Goal: Task Accomplishment & Management: Manage account settings

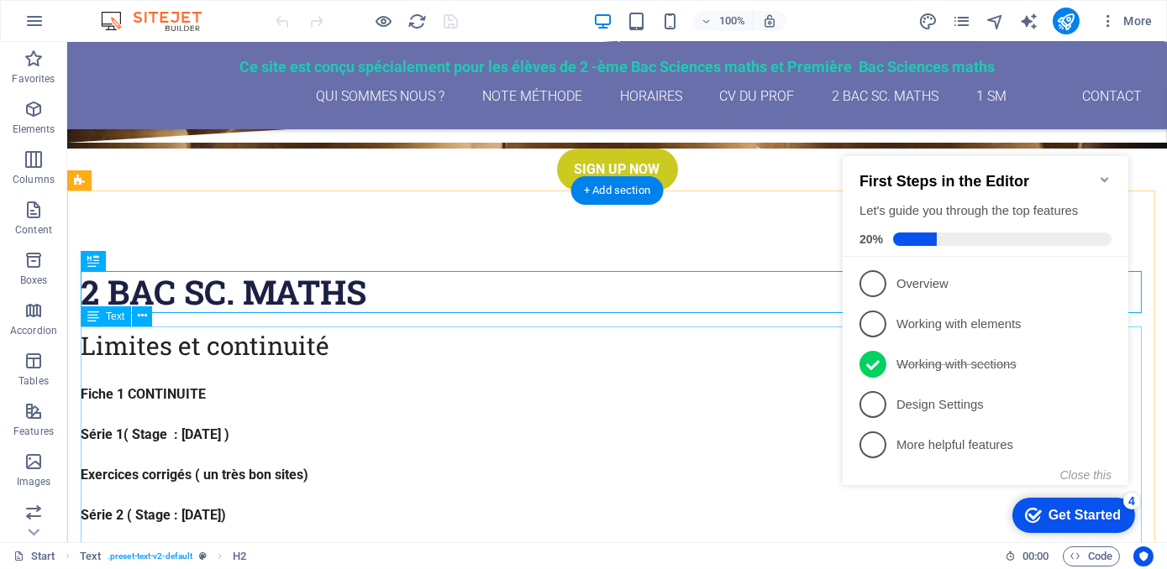
scroll to position [414, 0]
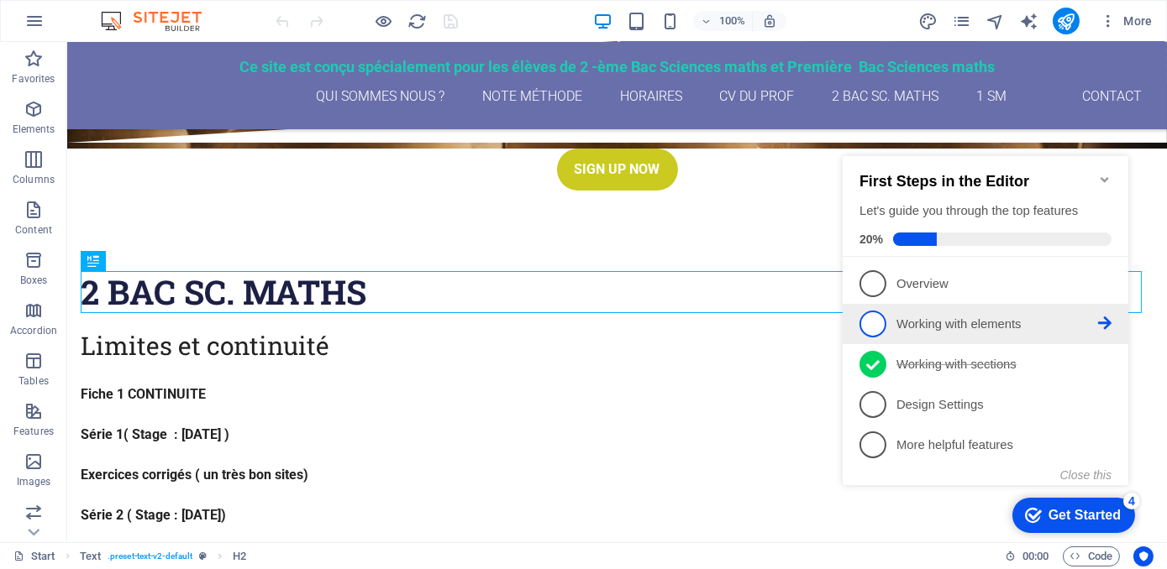
click at [874, 324] on span "2" at bounding box center [871, 323] width 27 height 27
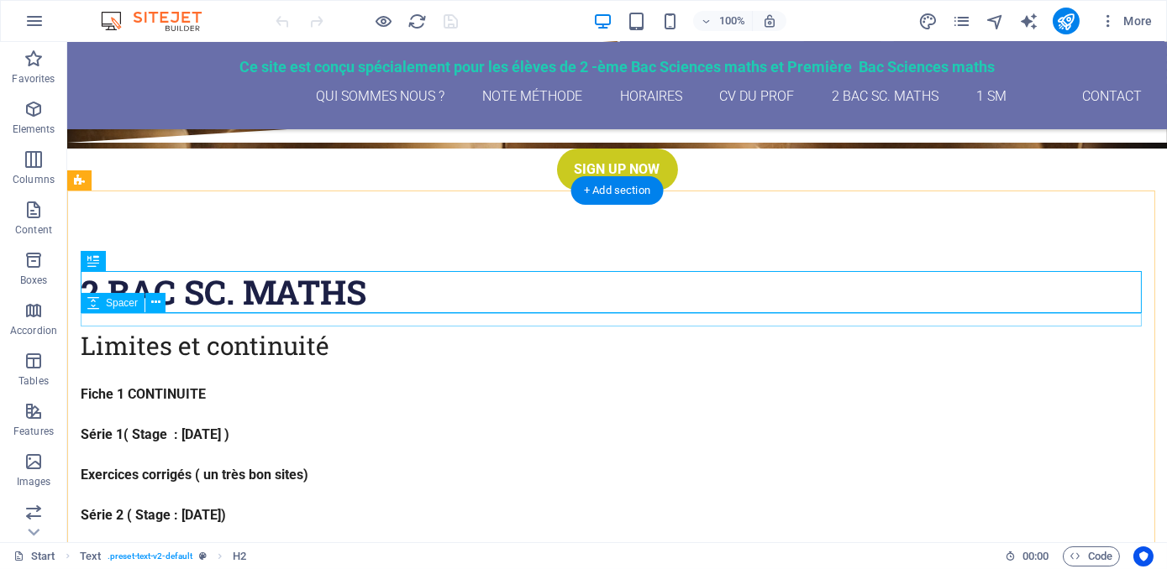
scroll to position [0, 0]
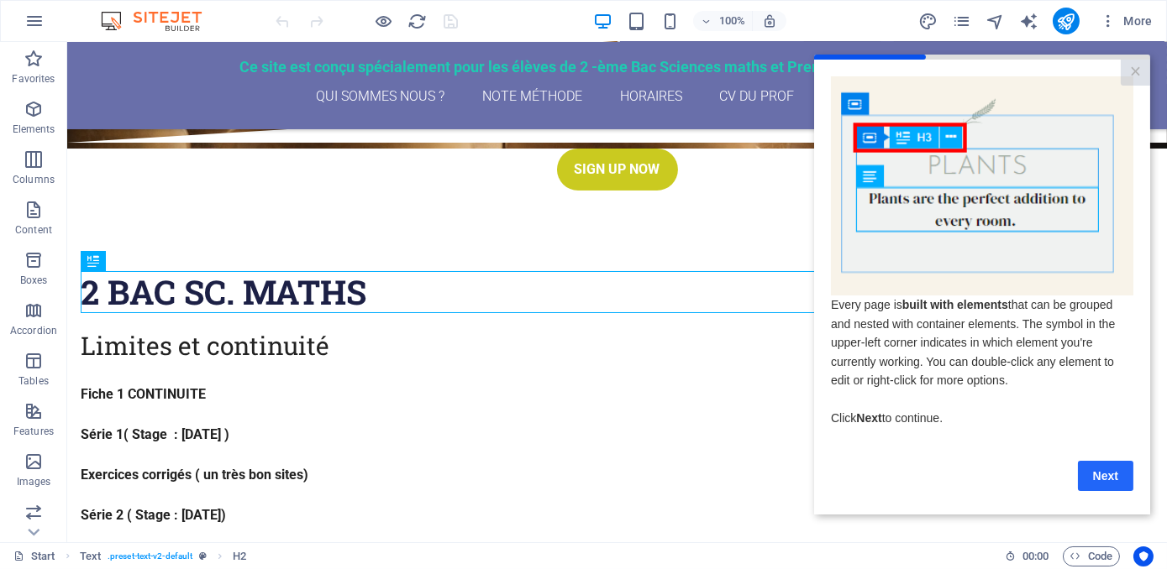
click at [1102, 477] on link "Next" at bounding box center [1104, 476] width 55 height 30
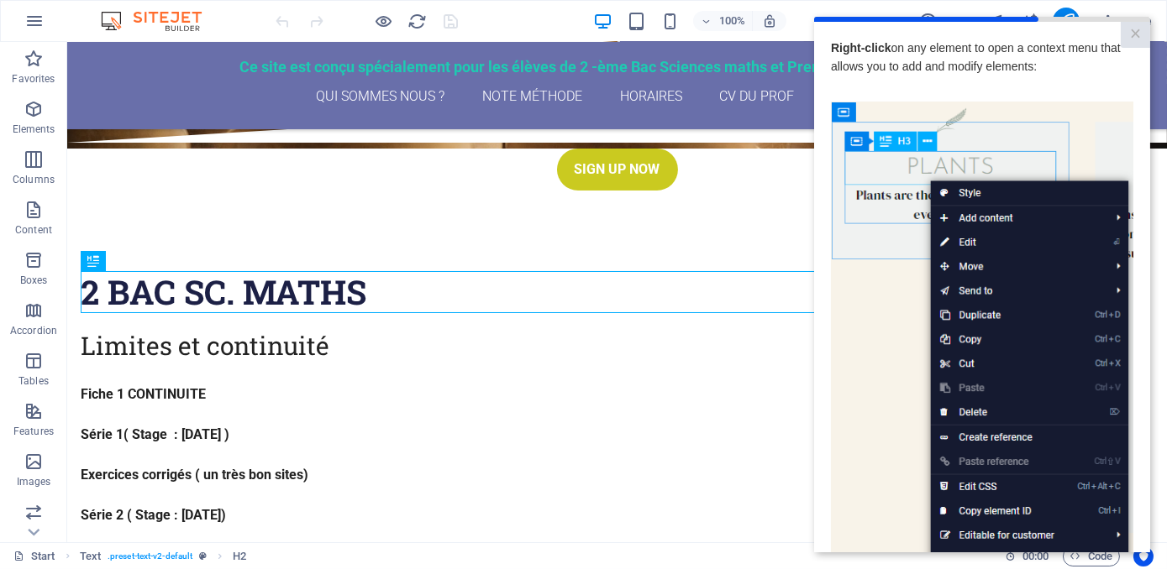
click at [961, 358] on img at bounding box center [981, 340] width 302 height 476
click at [1112, 219] on img at bounding box center [981, 340] width 302 height 476
click at [1134, 29] on link "×" at bounding box center [1134, 35] width 29 height 26
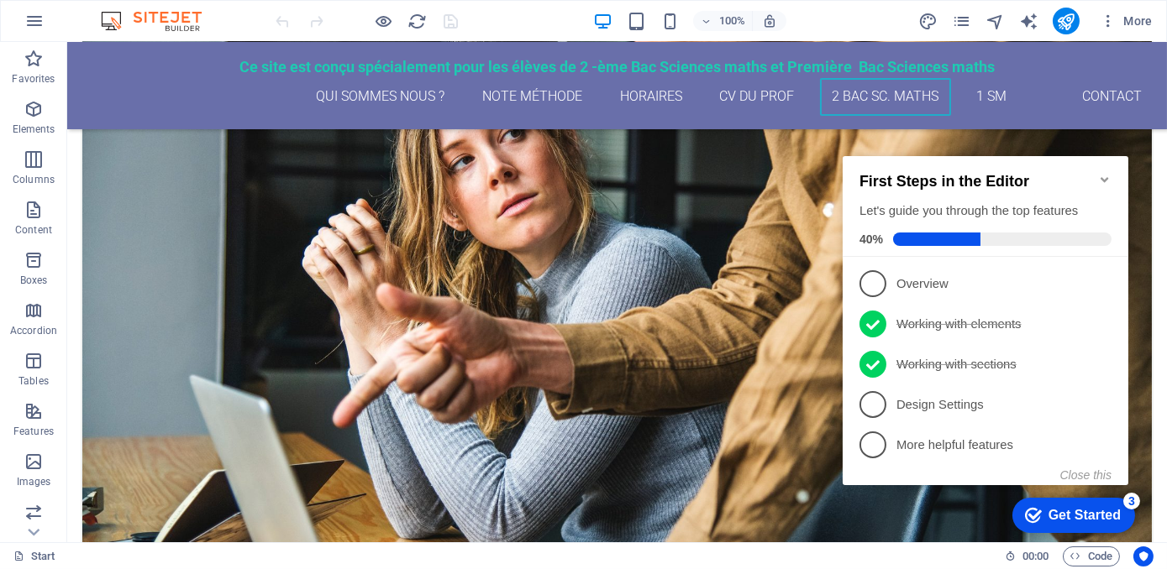
scroll to position [2400, 0]
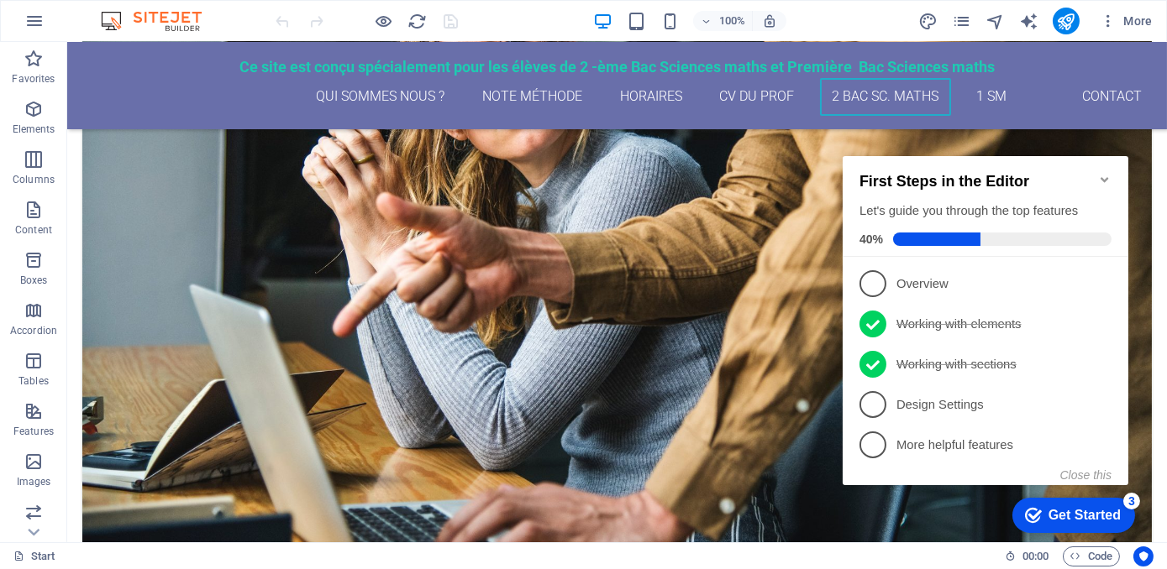
click at [1103, 176] on icon "Minimize checklist" at bounding box center [1103, 178] width 8 height 5
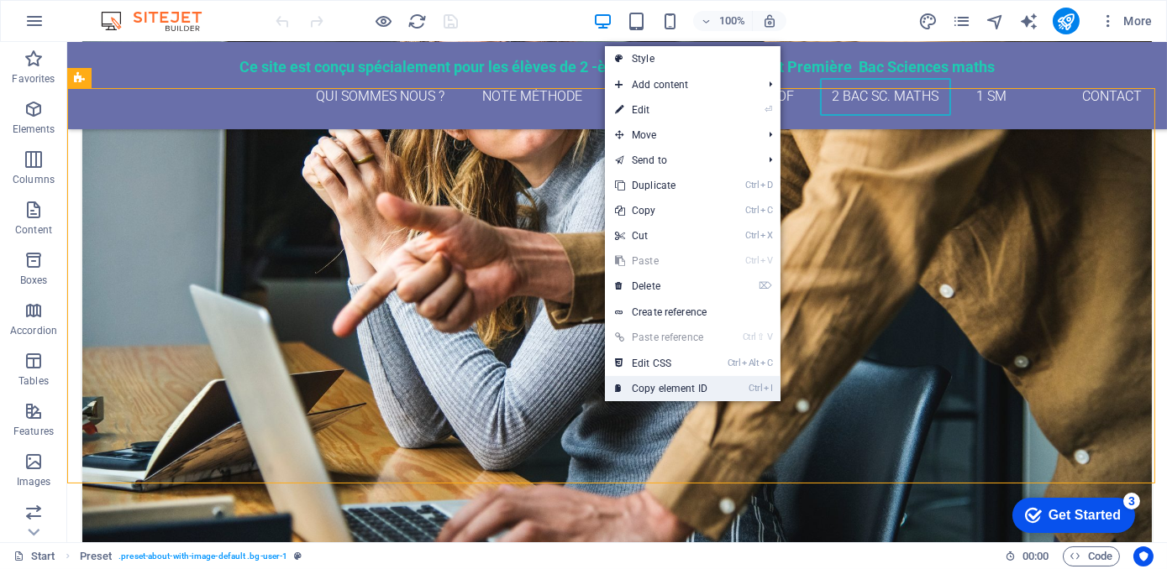
click at [646, 391] on link "Ctrl I Copy element ID" at bounding box center [661, 388] width 113 height 25
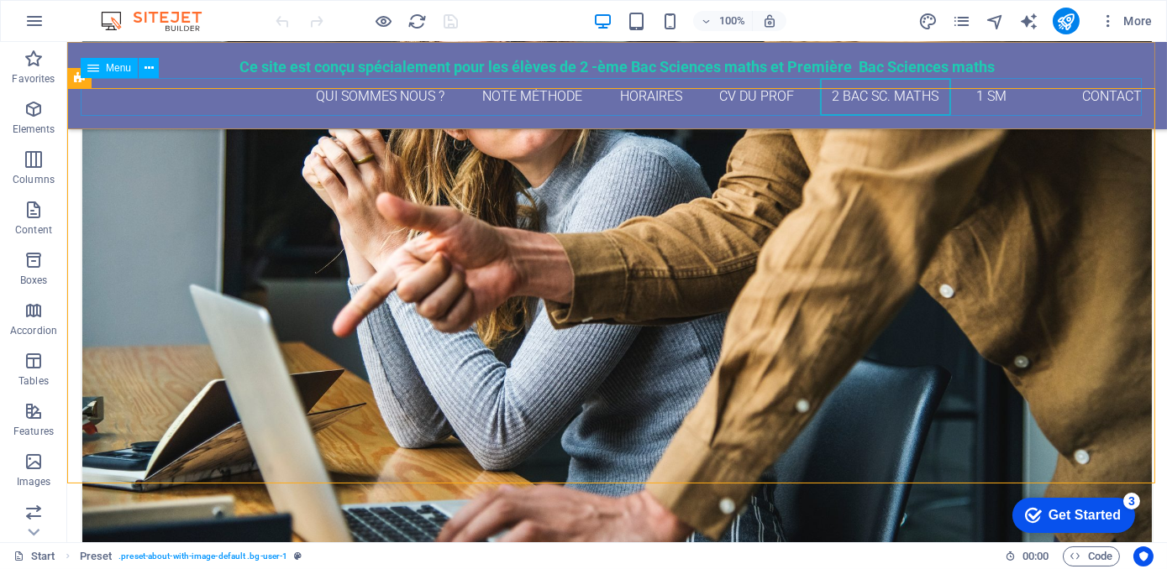
click at [984, 93] on nav "qui sommes nous ? Note méthode Horaires CV du Prof 2 Bac Sc. maths 1 SM Contact" at bounding box center [617, 97] width 1073 height 38
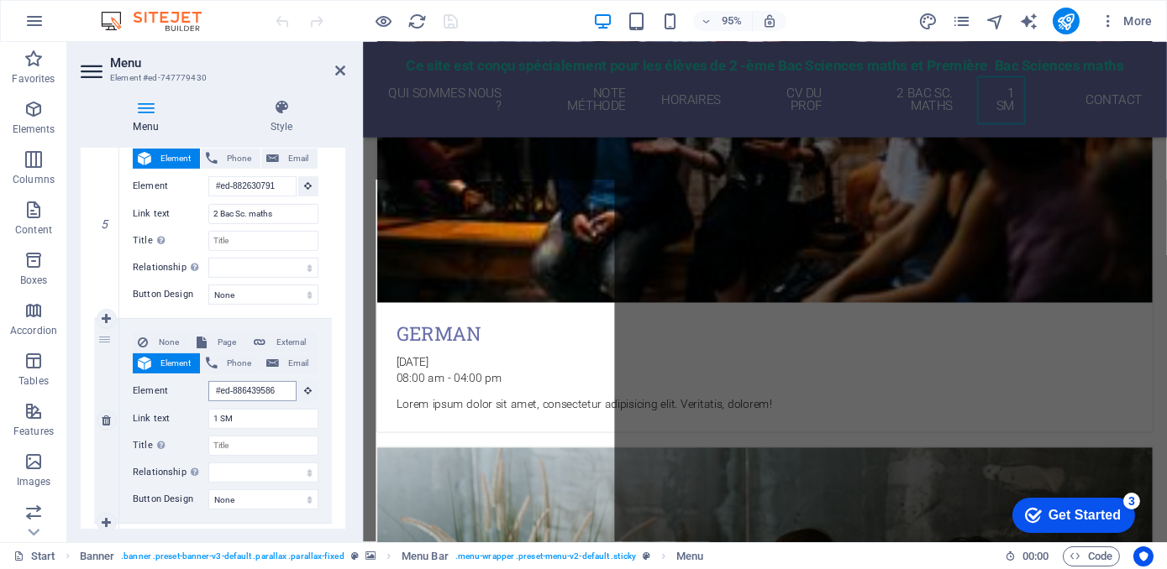
scroll to position [3844, 0]
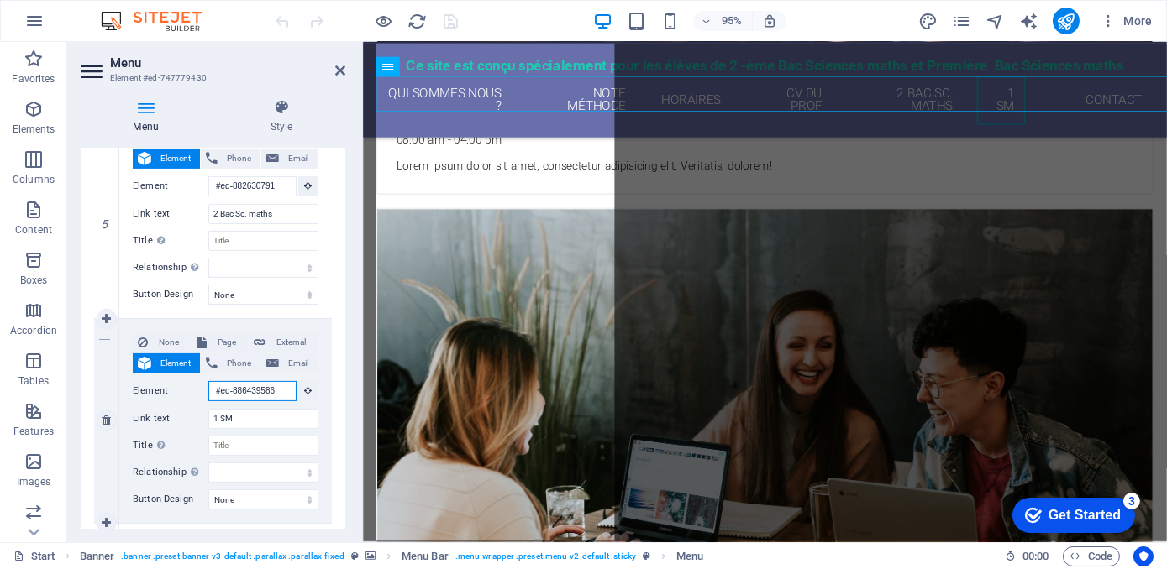
click at [274, 388] on input "#ed-886439586" at bounding box center [252, 391] width 88 height 20
paste input "747779067"
type input "#ed-747779067"
select select
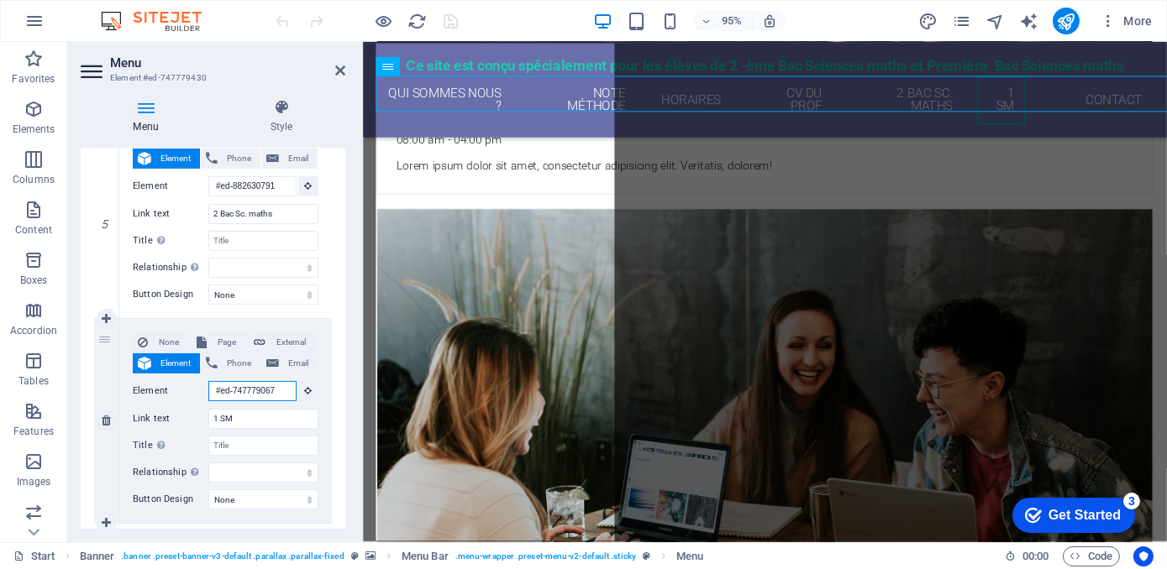
select select
type input "#ed-747779067"
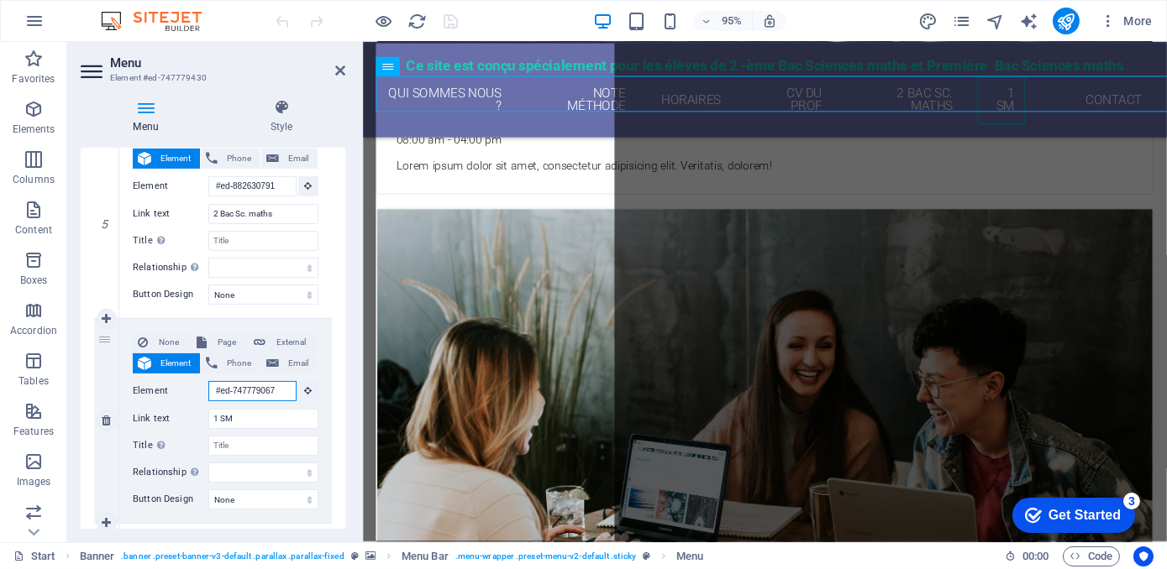
select select
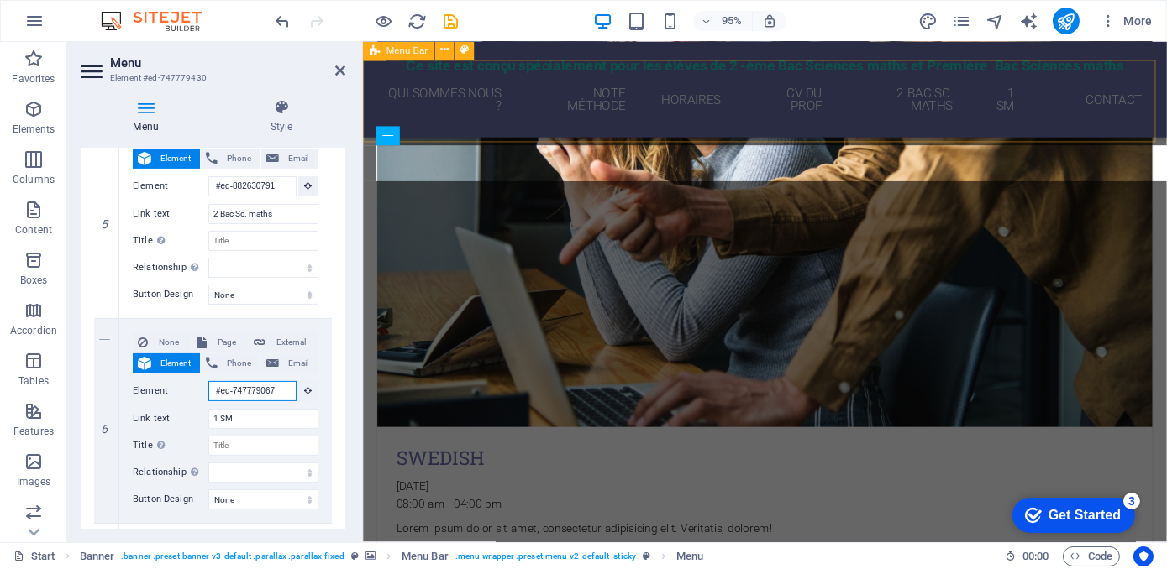
scroll to position [2164, 0]
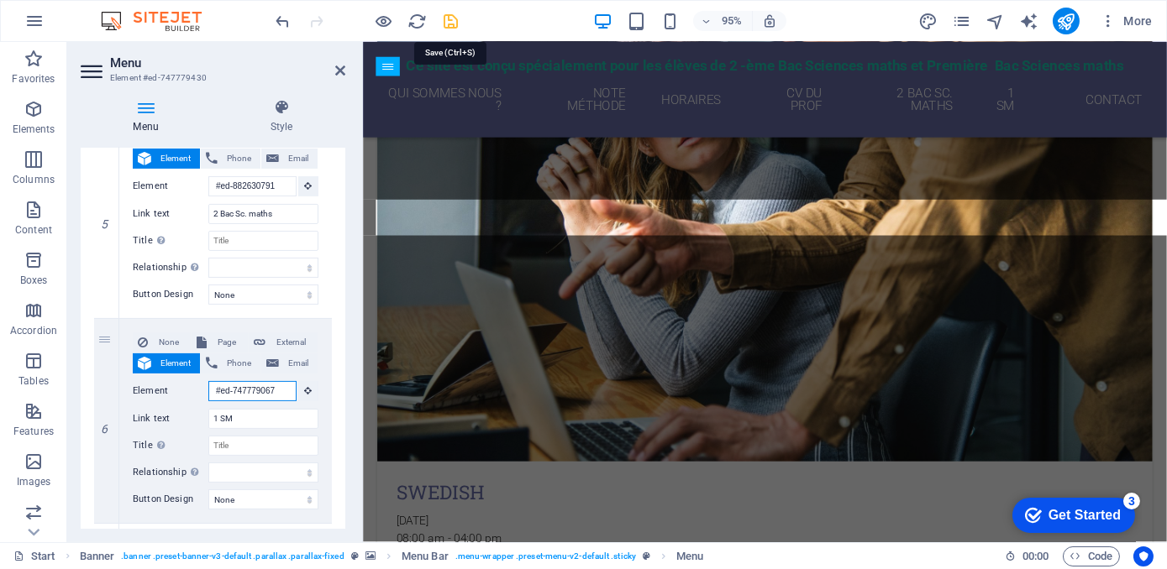
type input "#ed-747779067"
click at [454, 18] on icon "save" at bounding box center [451, 21] width 19 height 19
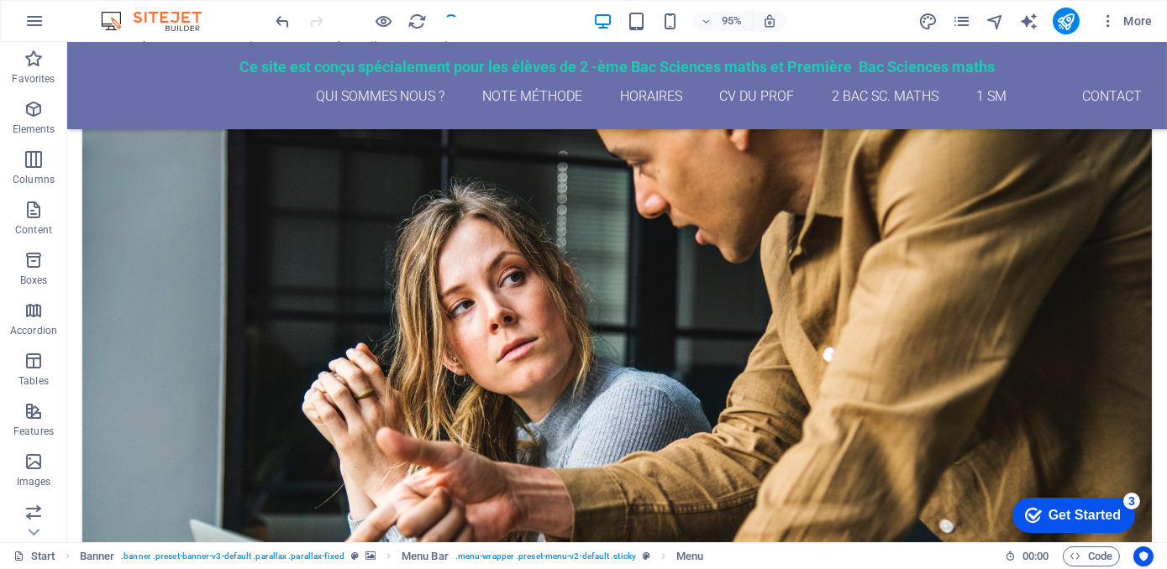
scroll to position [2289, 0]
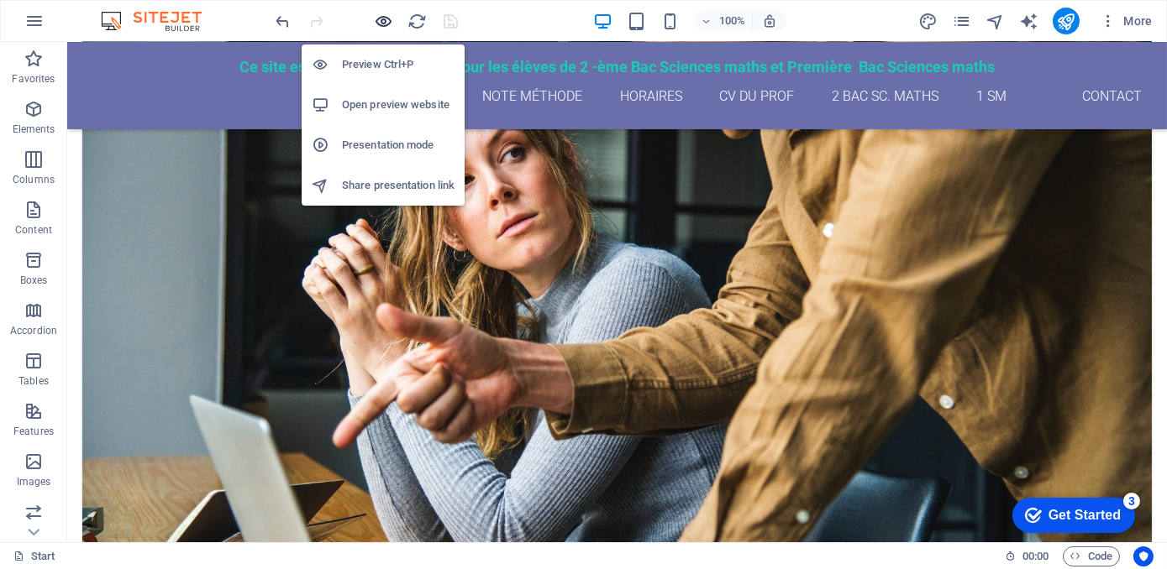
click at [380, 21] on icon "button" at bounding box center [384, 21] width 19 height 19
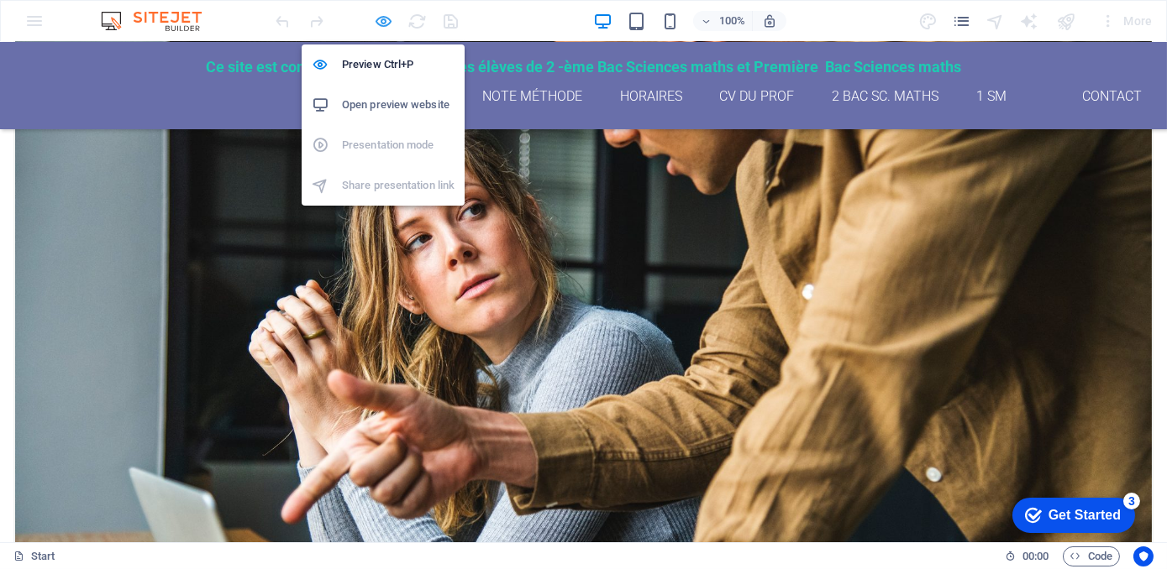
scroll to position [2333, 0]
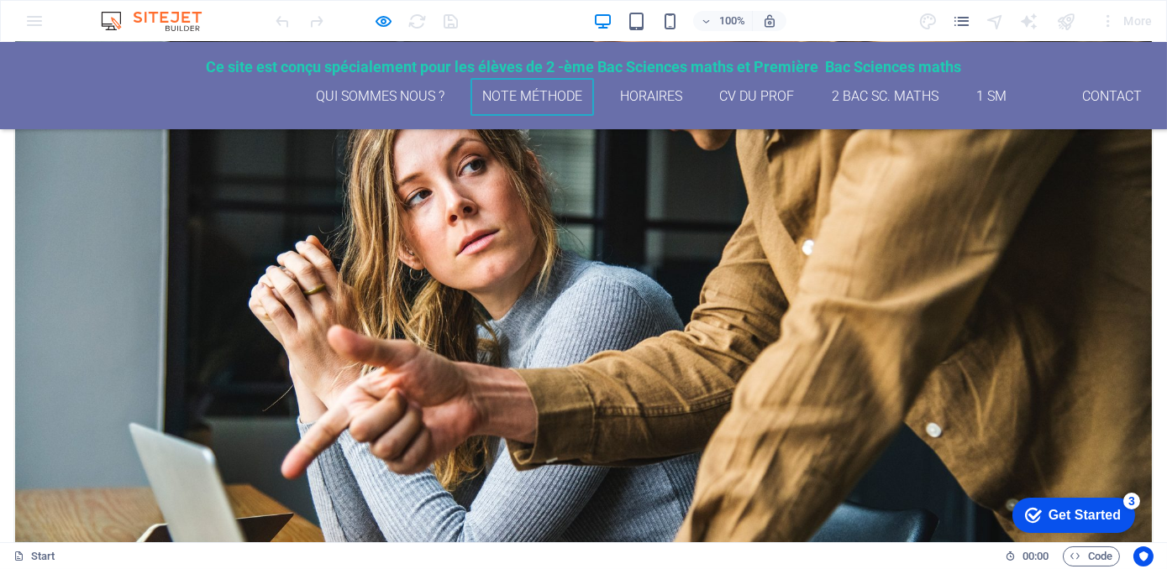
click at [518, 93] on link "Note méthode" at bounding box center [532, 97] width 124 height 38
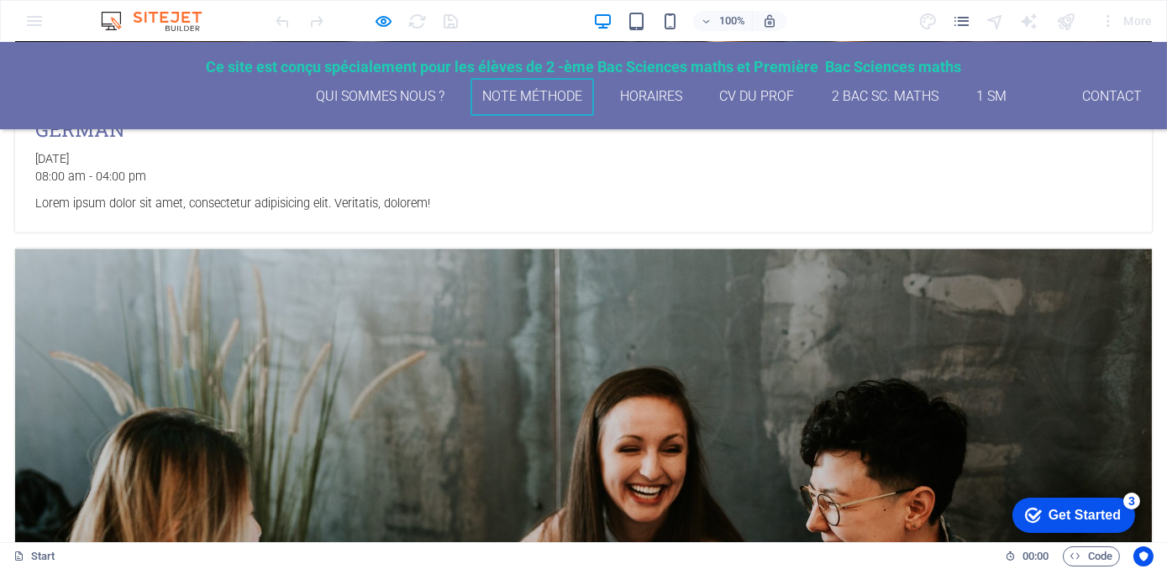
scroll to position [4701, 0]
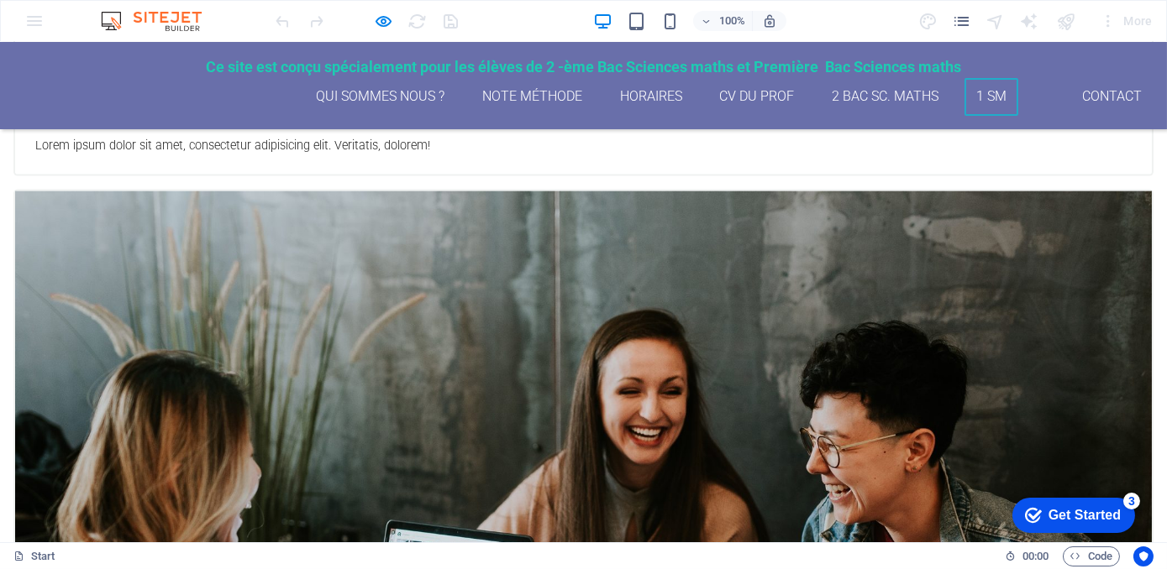
click at [988, 92] on link "1 SM" at bounding box center [991, 97] width 55 height 38
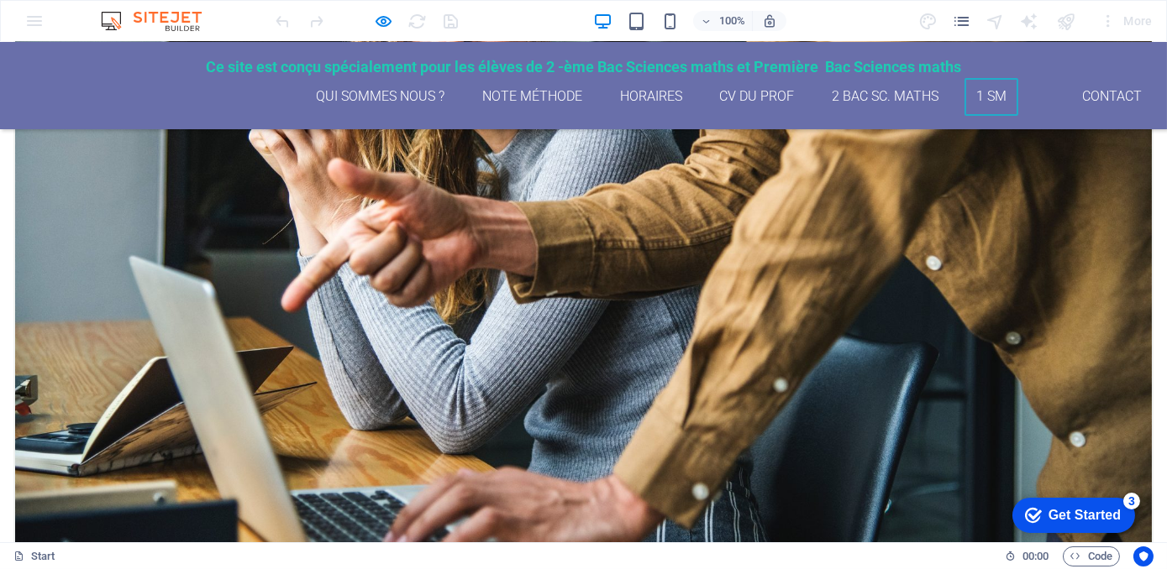
scroll to position [2403, 0]
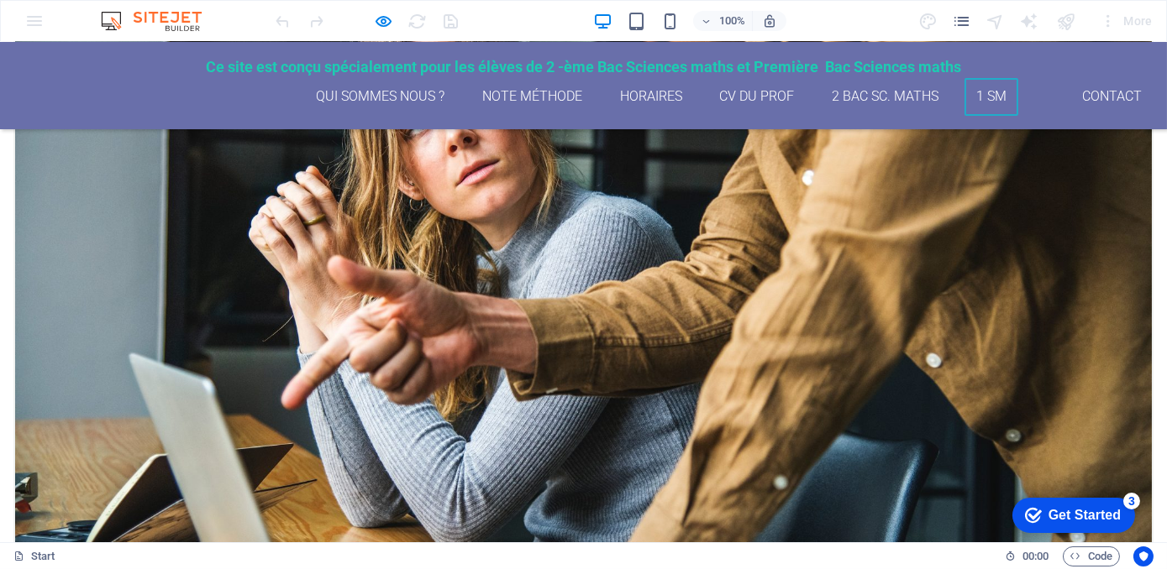
click at [974, 97] on link "1 SM" at bounding box center [991, 97] width 55 height 38
click at [896, 95] on link "2 Bac Sc. maths" at bounding box center [885, 97] width 131 height 38
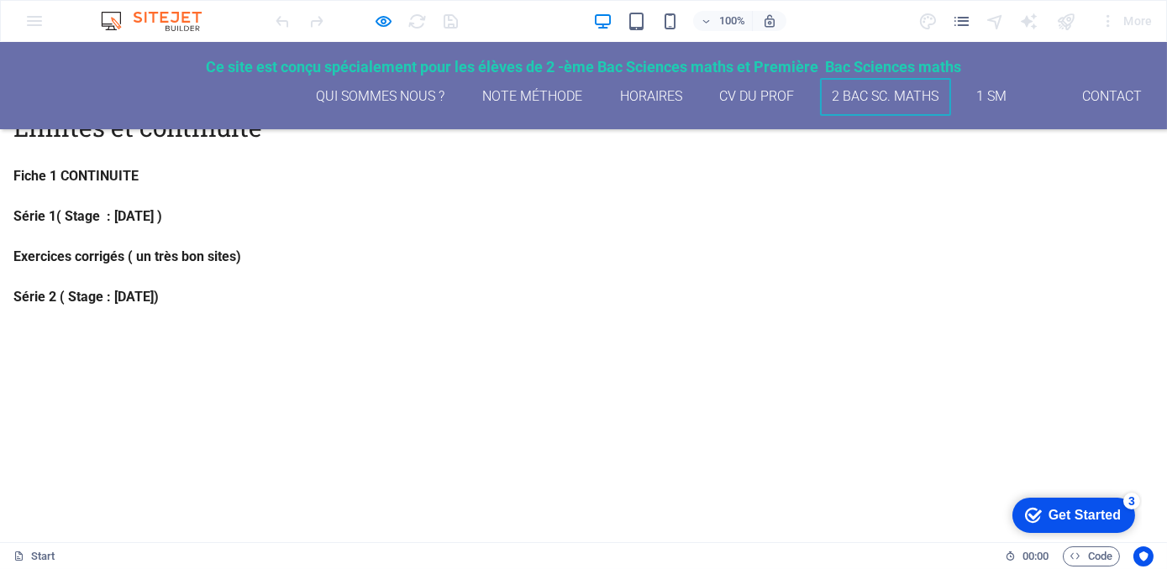
scroll to position [611, 0]
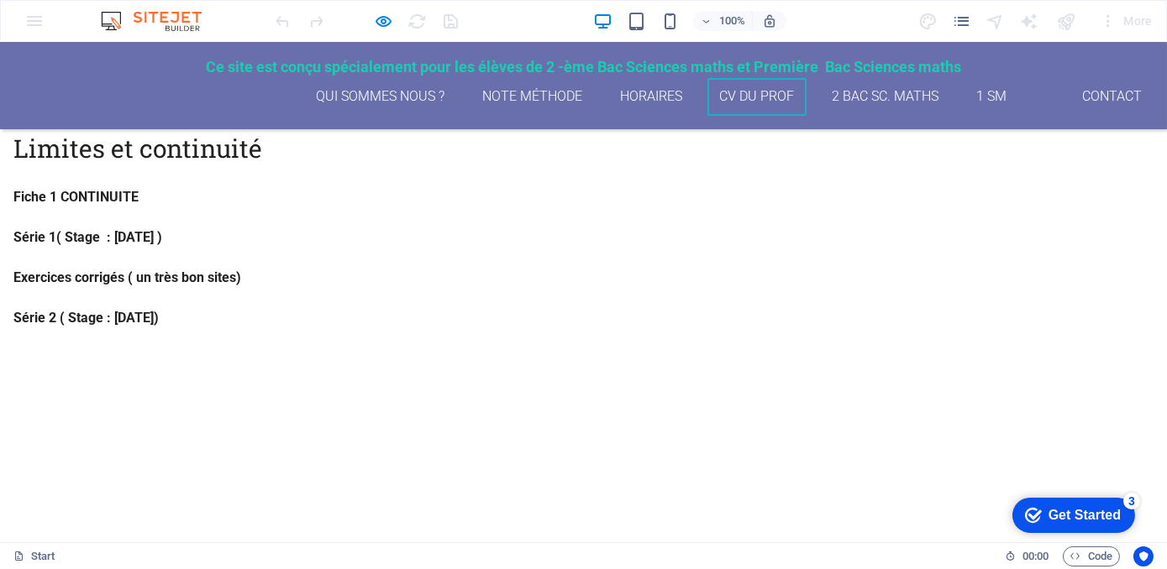
click at [748, 92] on link "CV du Prof" at bounding box center [756, 97] width 99 height 38
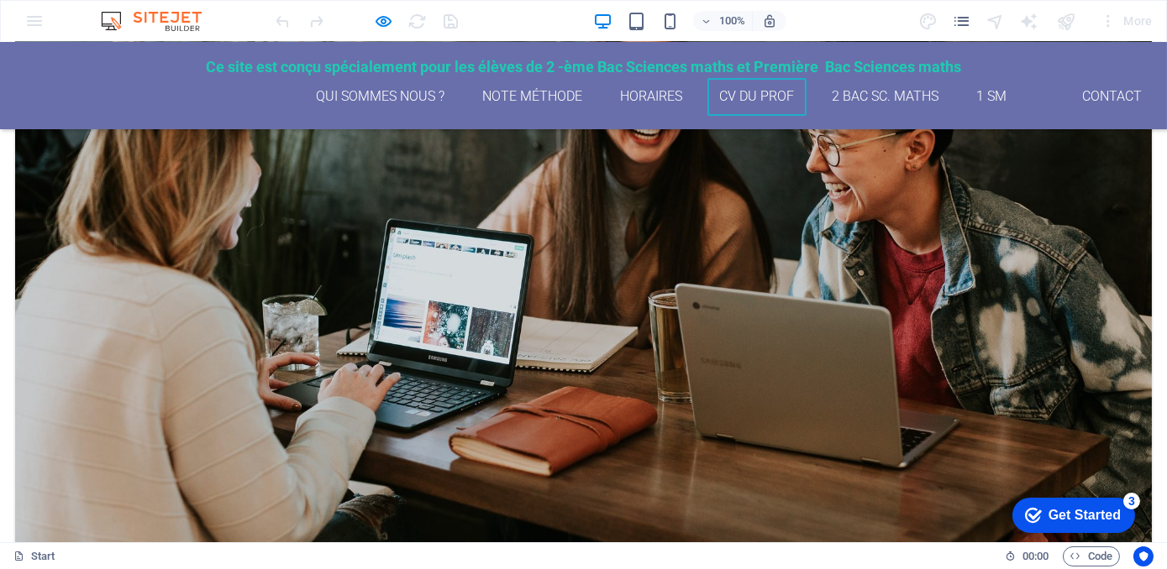
scroll to position [5091, 0]
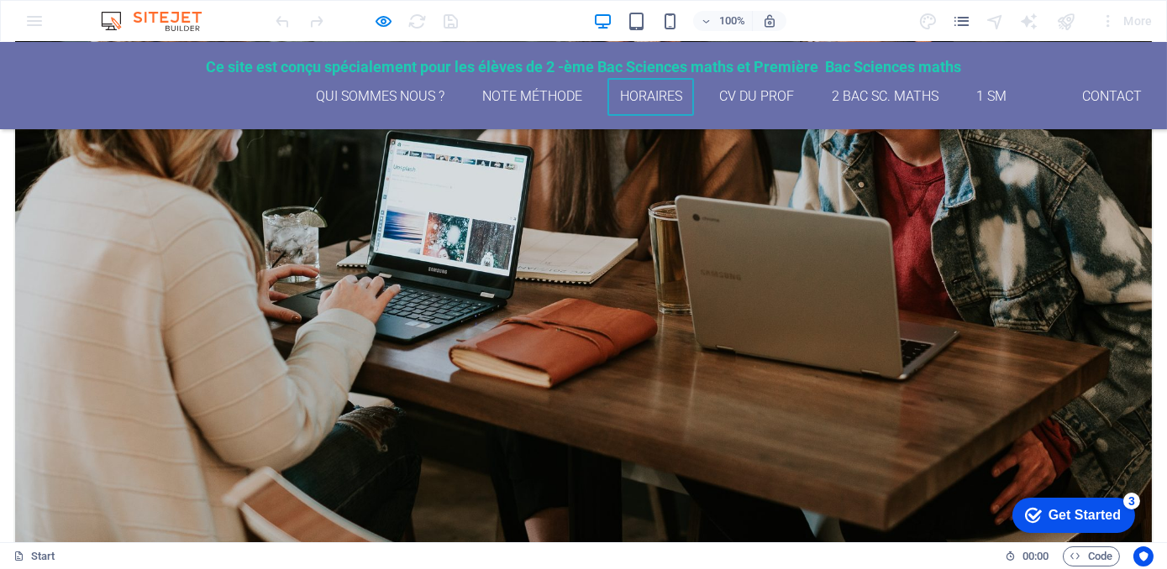
click at [647, 93] on link "Horaires" at bounding box center [650, 97] width 87 height 38
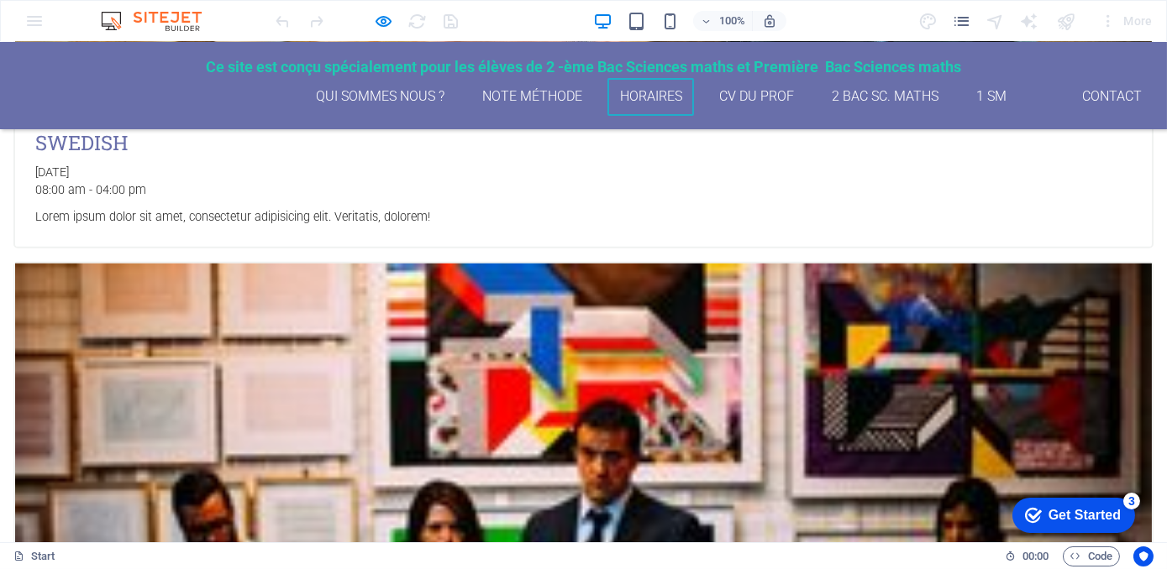
scroll to position [2915, 0]
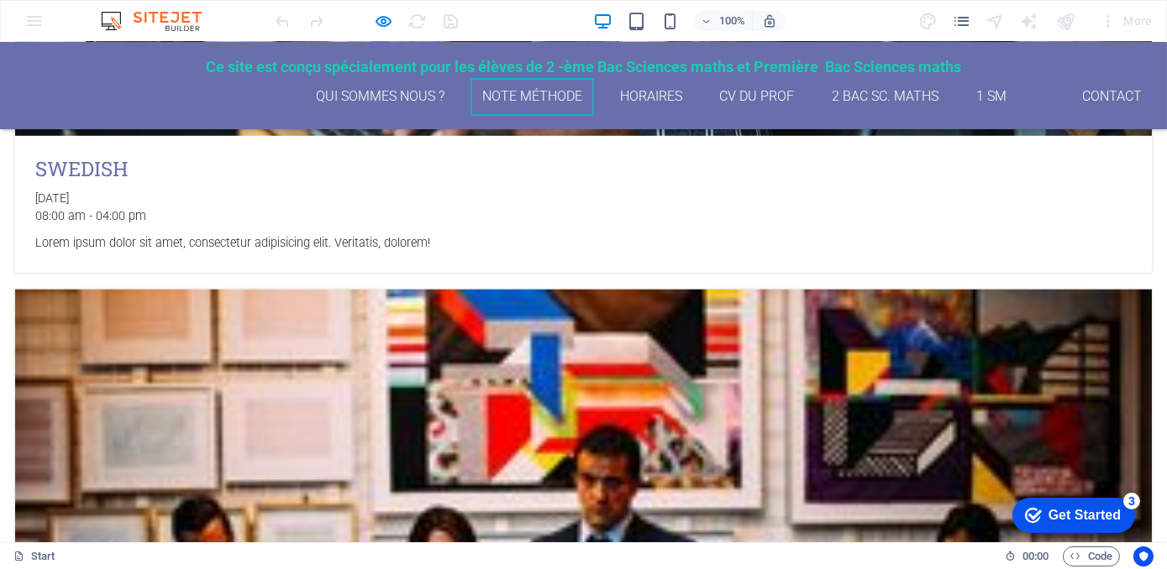
click at [500, 95] on link "Note méthode" at bounding box center [532, 97] width 124 height 38
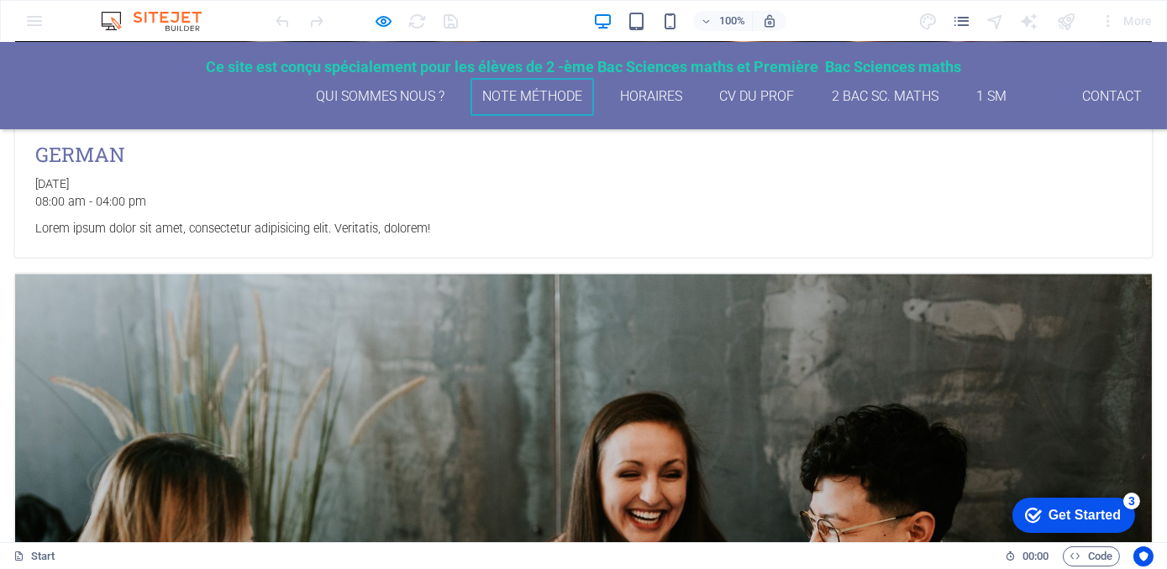
scroll to position [4701, 0]
